Goal: Information Seeking & Learning: Learn about a topic

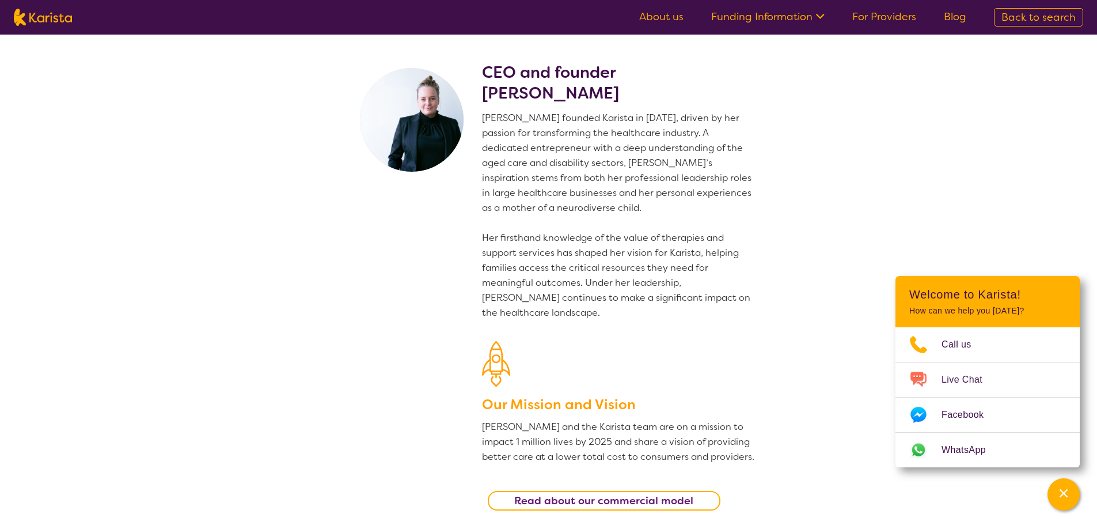
click at [690, 109] on div "CEO and founder Danielle Bodinnar Danielle founded Karista in 2016, driven by h…" at bounding box center [619, 294] width 274 height 465
click at [788, 22] on link "Funding Information" at bounding box center [767, 17] width 113 height 14
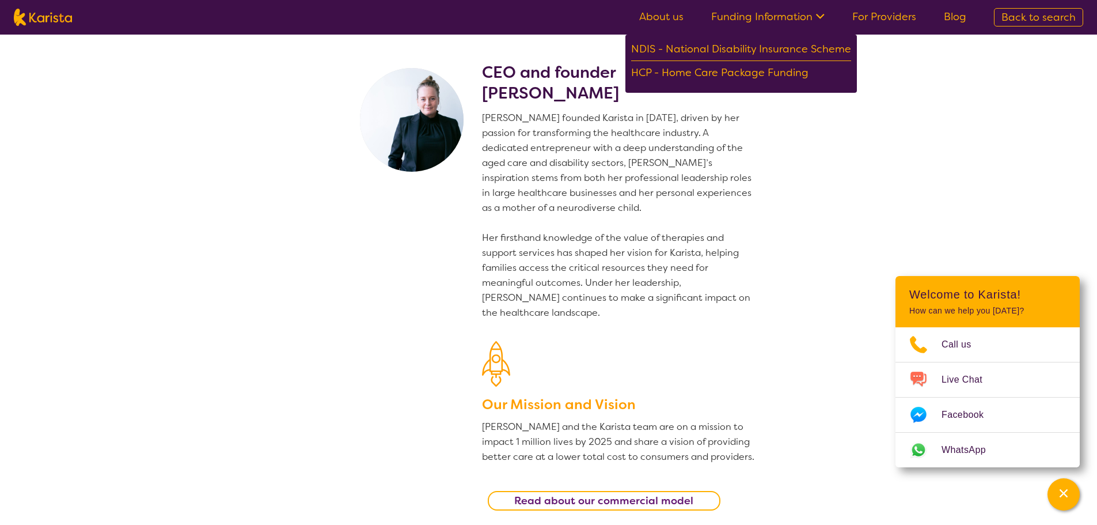
click at [788, 22] on link "Funding Information" at bounding box center [767, 17] width 113 height 14
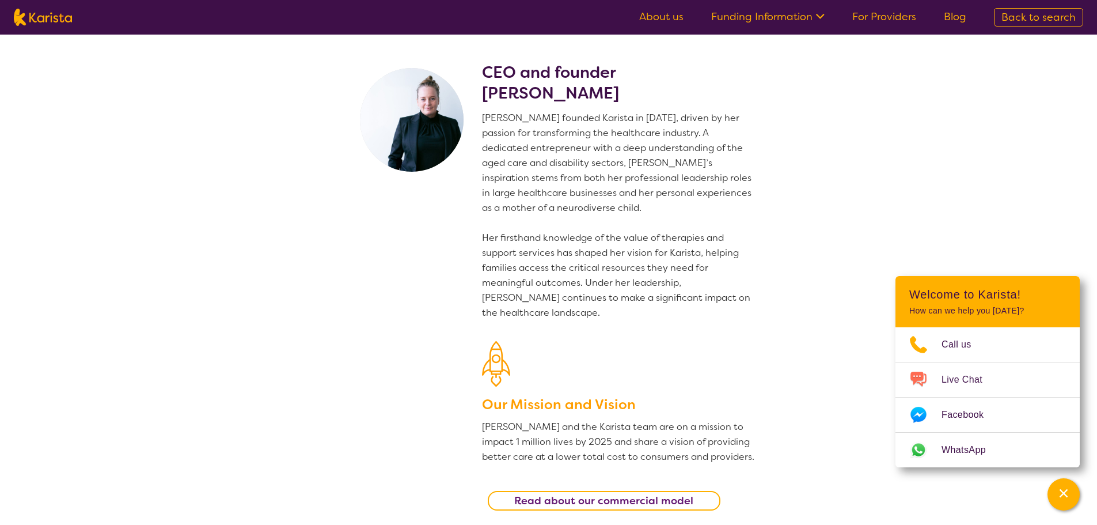
click at [860, 18] on link "For Providers" at bounding box center [884, 17] width 64 height 14
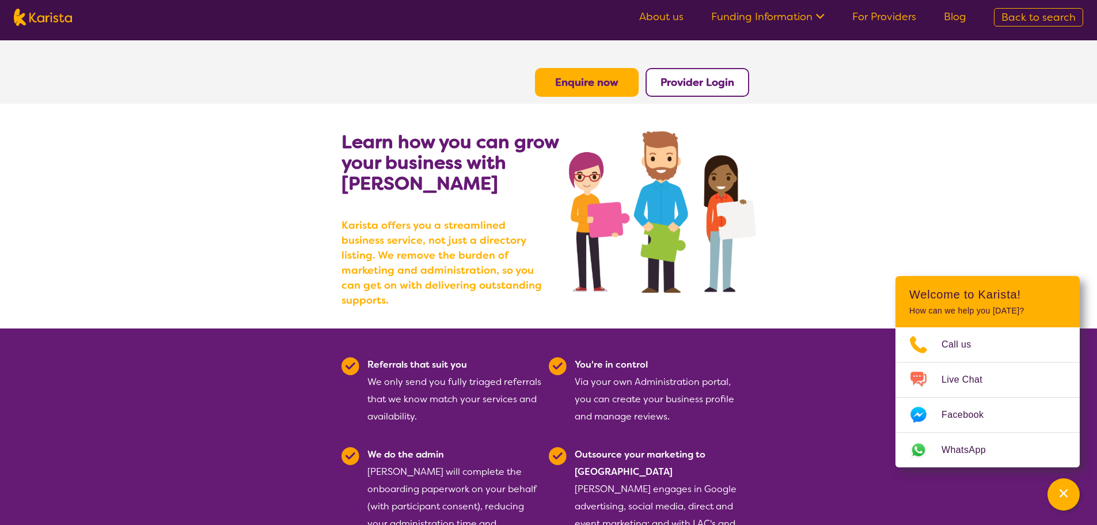
click at [1054, 13] on span "Back to search" at bounding box center [1038, 17] width 74 height 14
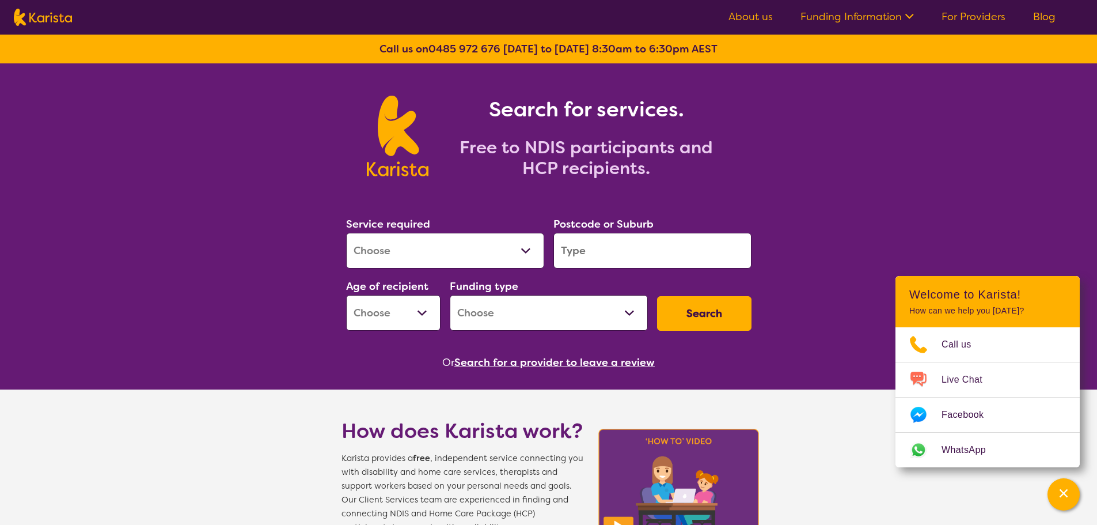
click at [626, 264] on input "search" at bounding box center [652, 251] width 198 height 36
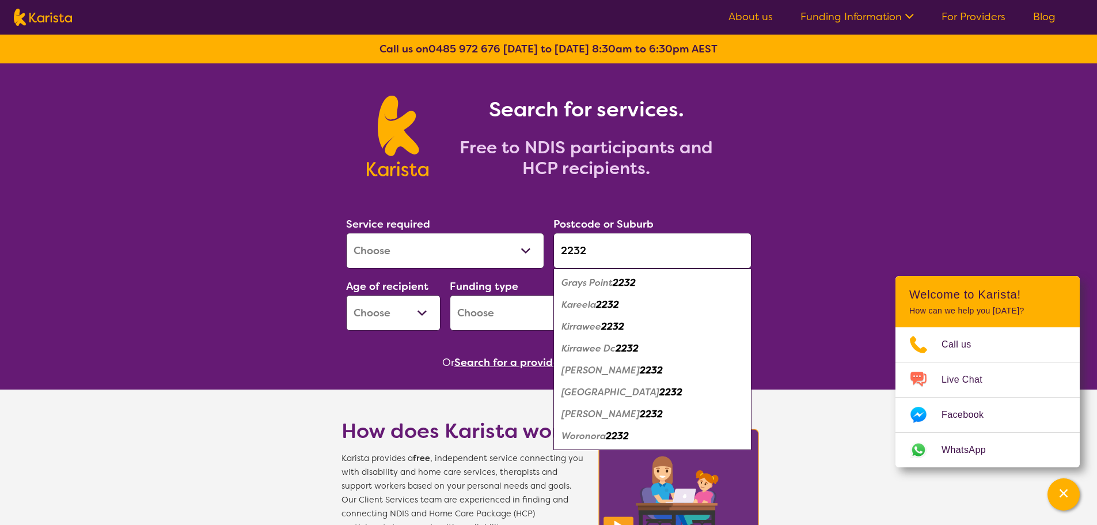
type input "2232"
click at [587, 329] on em "Kirrawee" at bounding box center [581, 326] width 40 height 12
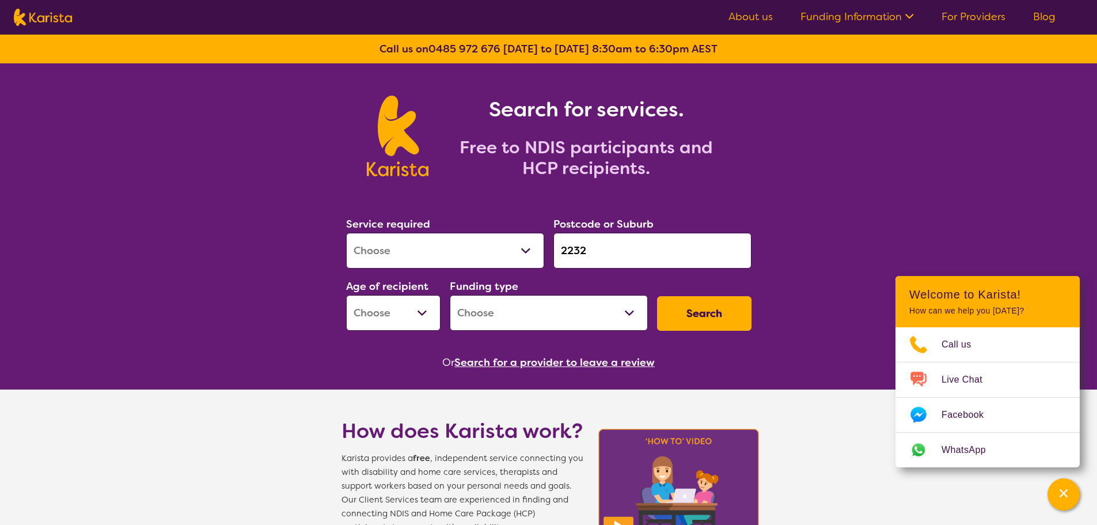
click at [708, 324] on button "Search" at bounding box center [704, 313] width 94 height 35
click at [415, 311] on select "Early Childhood - 0 to 9 Child - 10 to 11 Adolescent - 12 to 17 Adult - 18 to 6…" at bounding box center [393, 313] width 94 height 36
select select "AS"
click at [346, 295] on select "Early Childhood - 0 to 9 Child - 10 to 11 Adolescent - 12 to 17 Adult - 18 to 6…" at bounding box center [393, 313] width 94 height 36
click at [694, 313] on button "Search" at bounding box center [704, 313] width 94 height 35
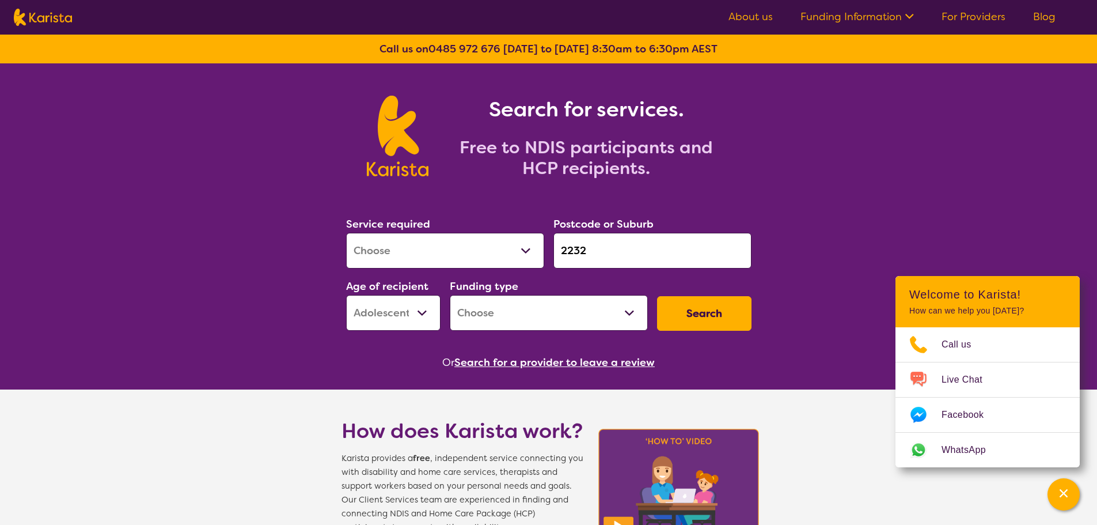
click at [628, 322] on select "Home Care Package (HCP) National Disability Insurance Scheme (NDIS) I don't know" at bounding box center [549, 313] width 198 height 36
select select "NDIS"
click at [450, 295] on select "Home Care Package (HCP) National Disability Insurance Scheme (NDIS) I don't know" at bounding box center [549, 313] width 198 height 36
click at [713, 316] on button "Search" at bounding box center [704, 313] width 94 height 35
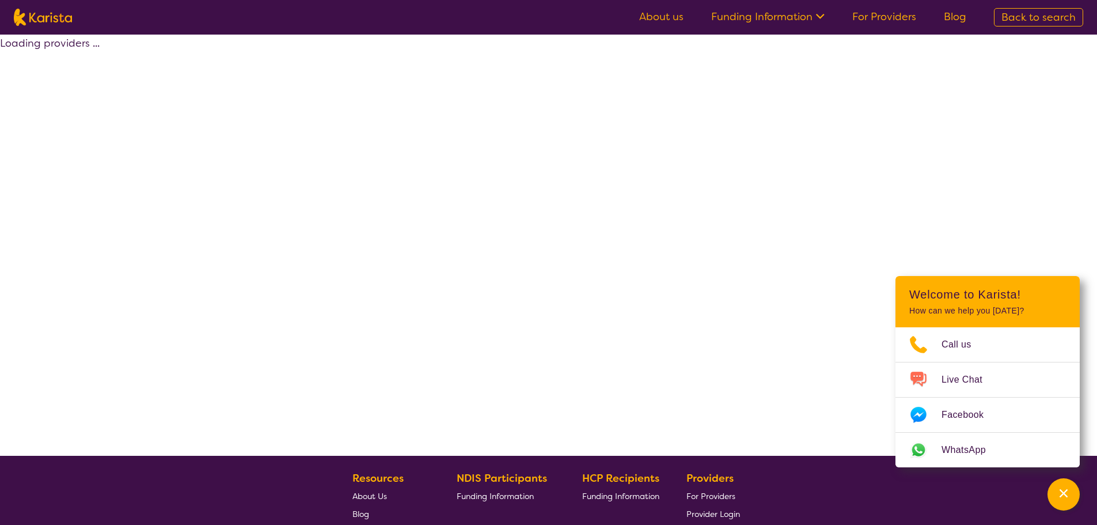
select select "by_score"
